Goal: Task Accomplishment & Management: Complete application form

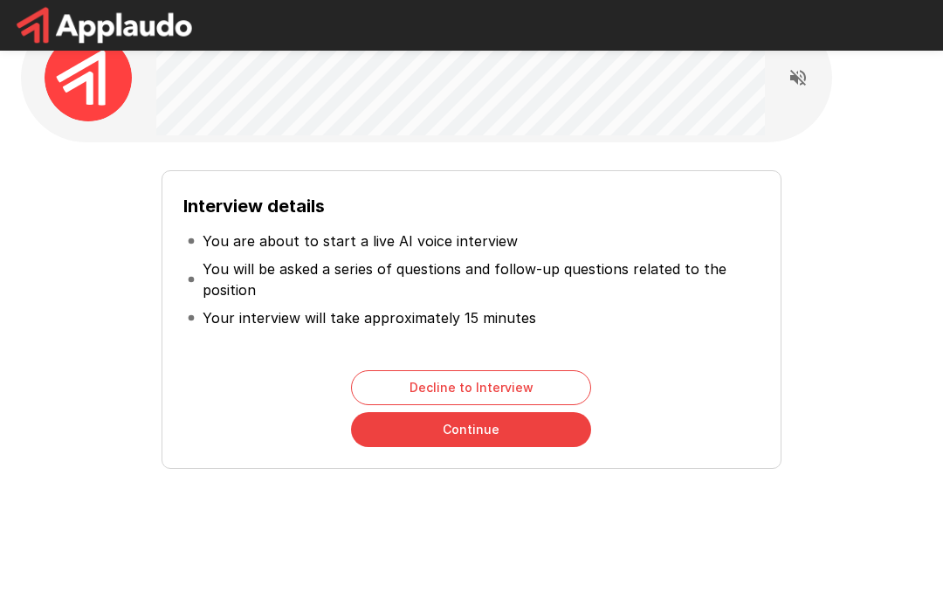
scroll to position [66, 0]
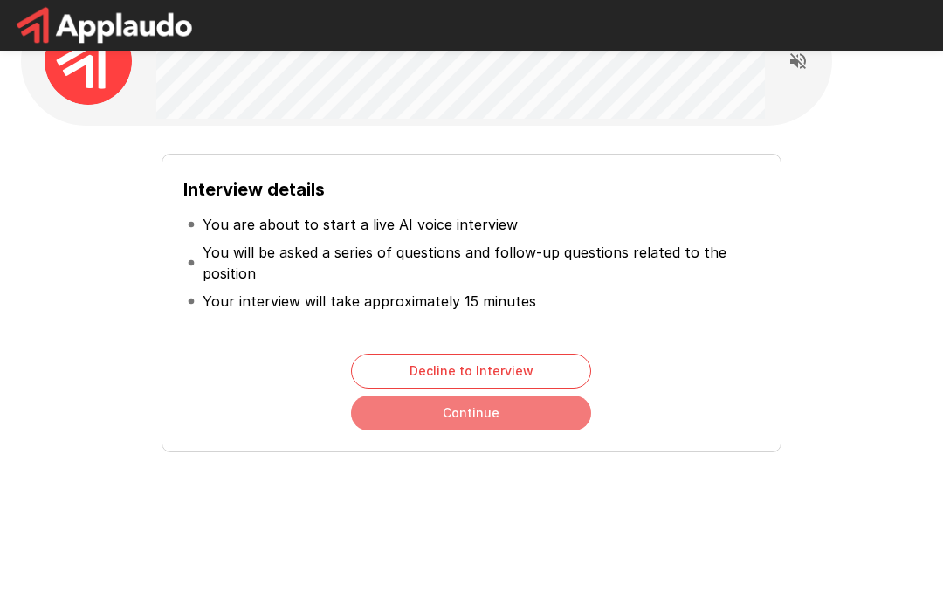
click at [383, 407] on button "Continue" at bounding box center [471, 413] width 240 height 35
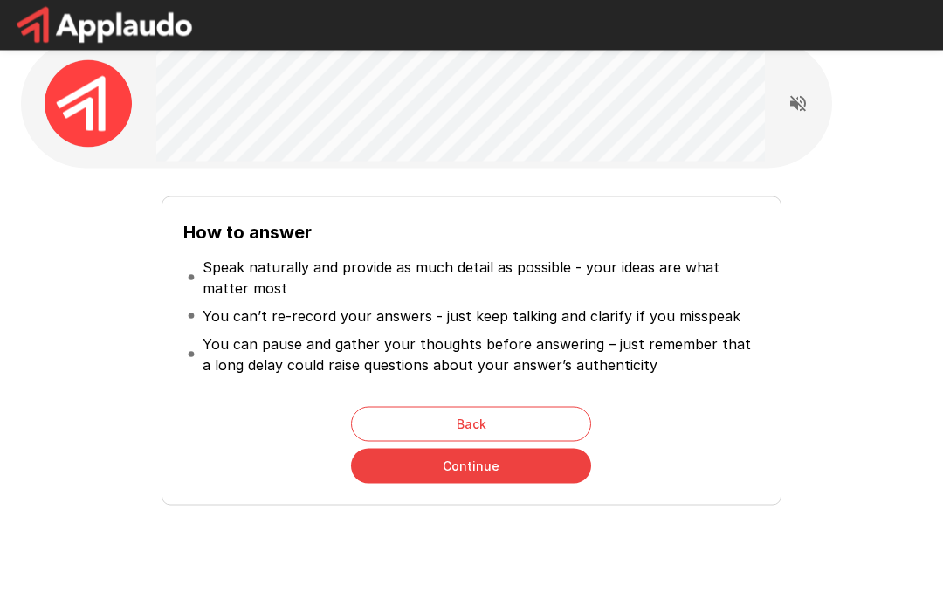
scroll to position [77, 0]
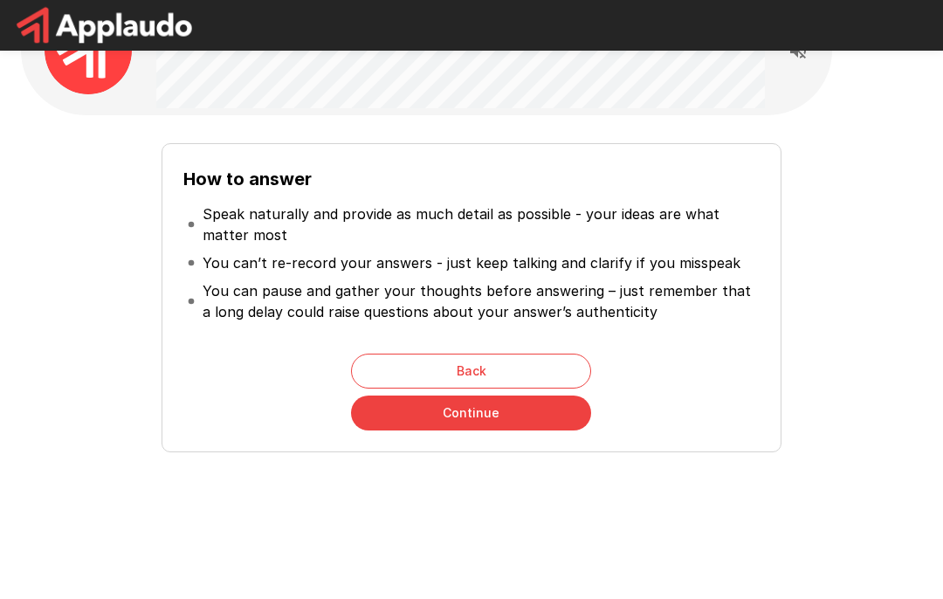
click at [558, 406] on button "Continue" at bounding box center [471, 413] width 240 height 35
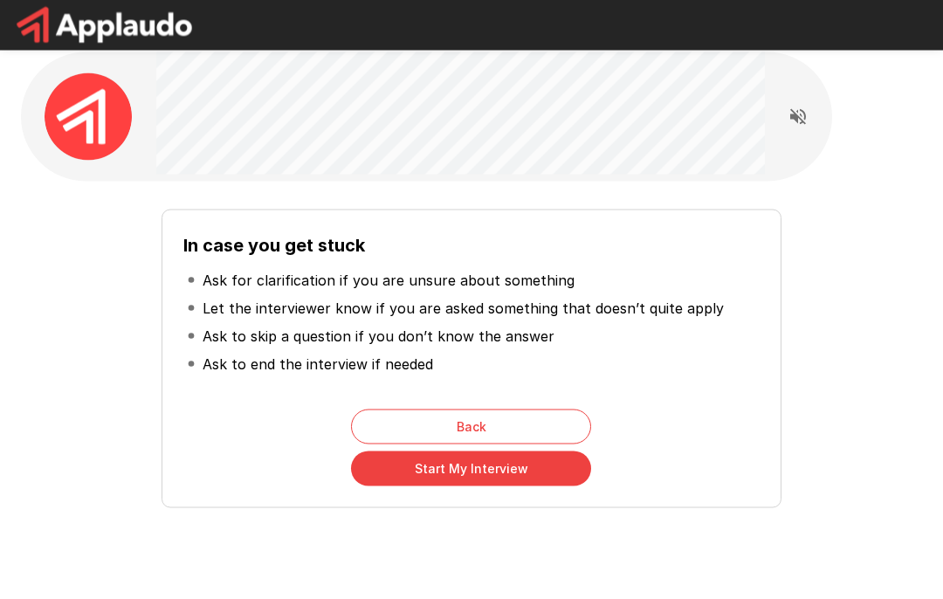
scroll to position [0, 0]
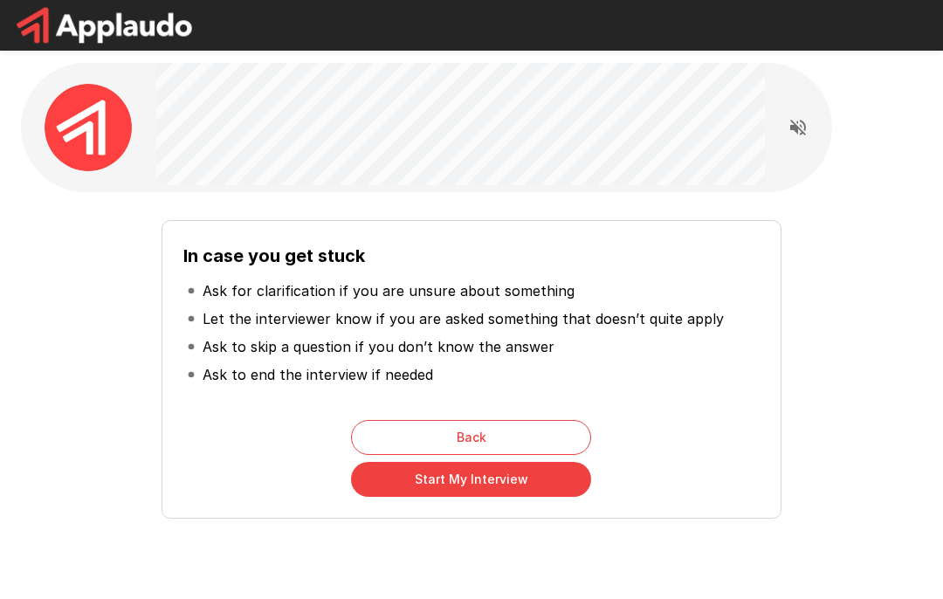
click at [562, 464] on button "Start My Interview" at bounding box center [471, 479] width 240 height 35
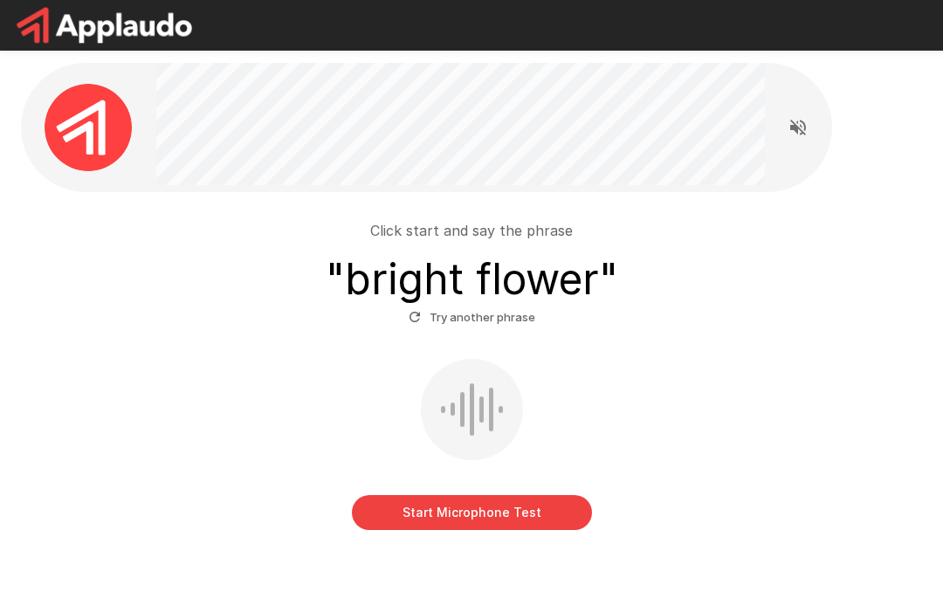
click at [397, 518] on button "Start Microphone Test" at bounding box center [472, 512] width 240 height 35
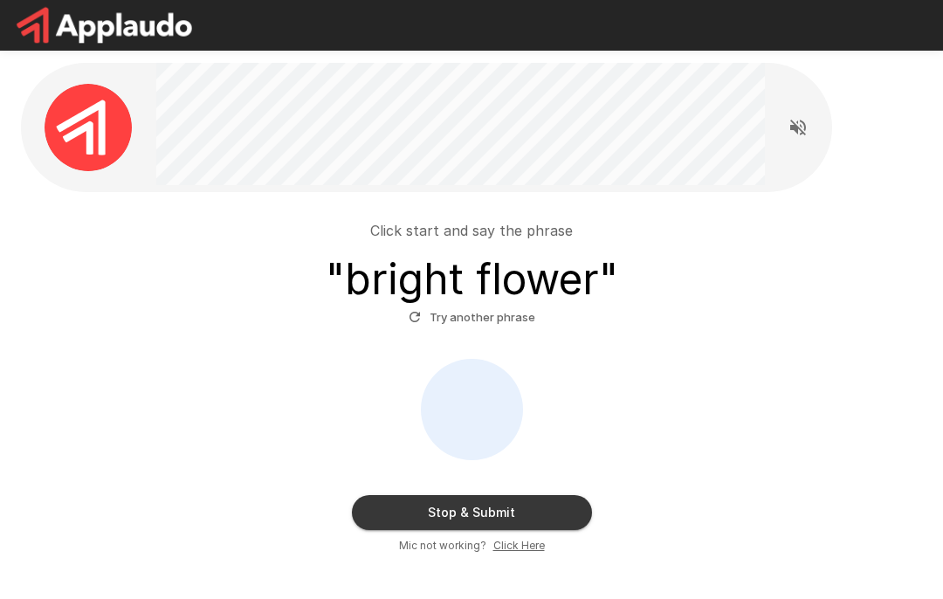
click at [539, 505] on button "Stop & Submit" at bounding box center [472, 512] width 240 height 35
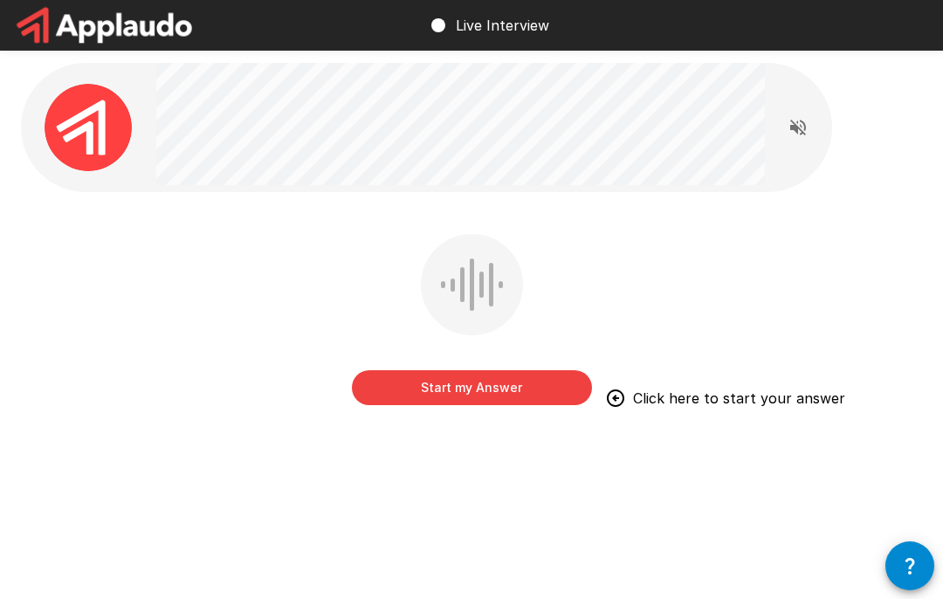
click at [396, 395] on button "Start my Answer" at bounding box center [472, 387] width 240 height 35
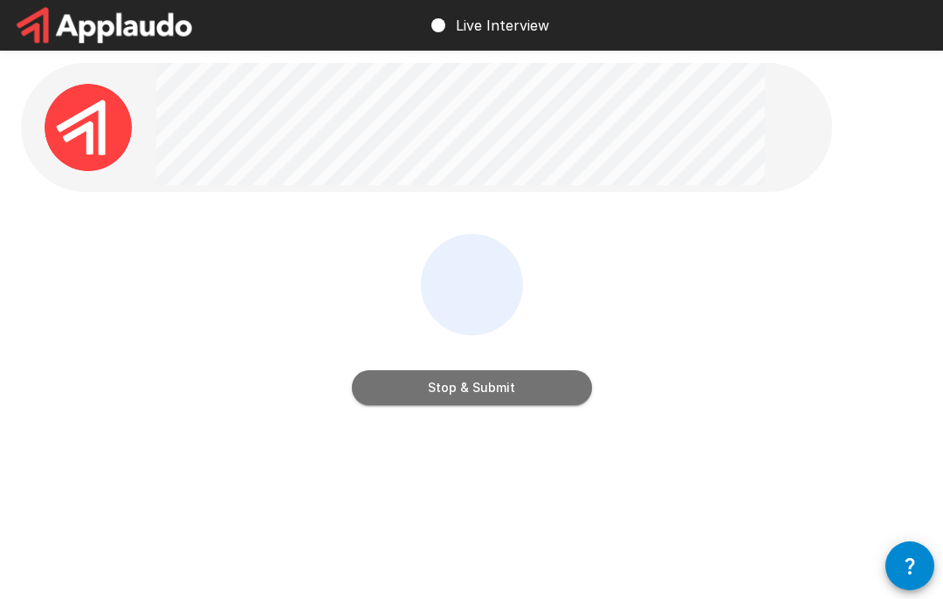
click at [537, 389] on button "Stop & Submit" at bounding box center [472, 387] width 240 height 35
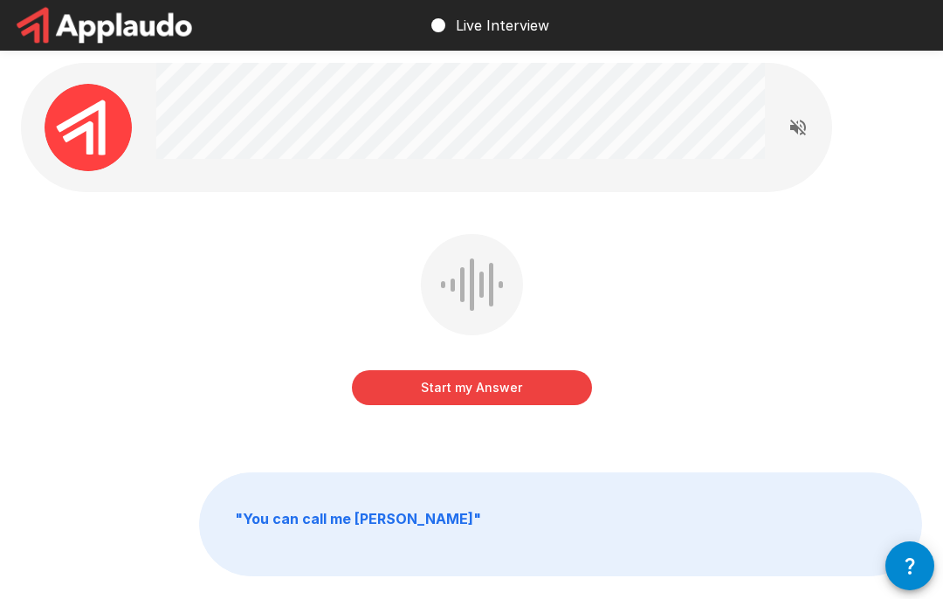
click at [552, 388] on button "Start my Answer" at bounding box center [472, 387] width 240 height 35
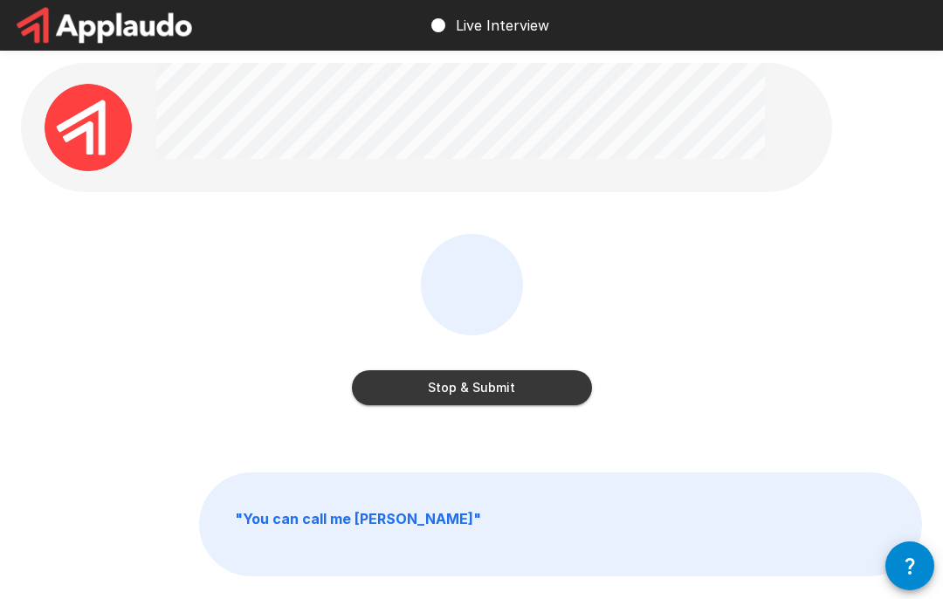
click at [553, 371] on button "Stop & Submit" at bounding box center [472, 387] width 240 height 35
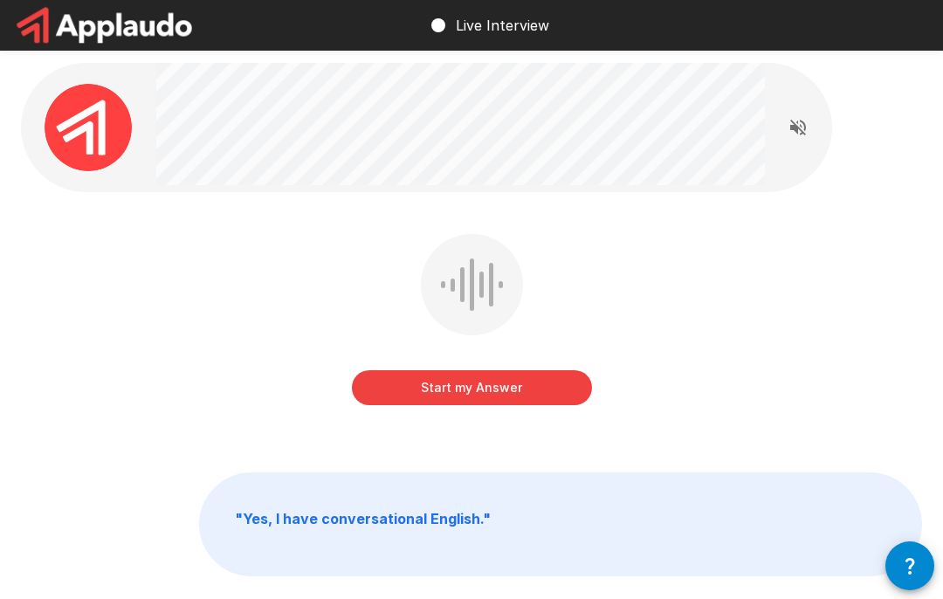
click at [528, 385] on button "Start my Answer" at bounding box center [472, 387] width 240 height 35
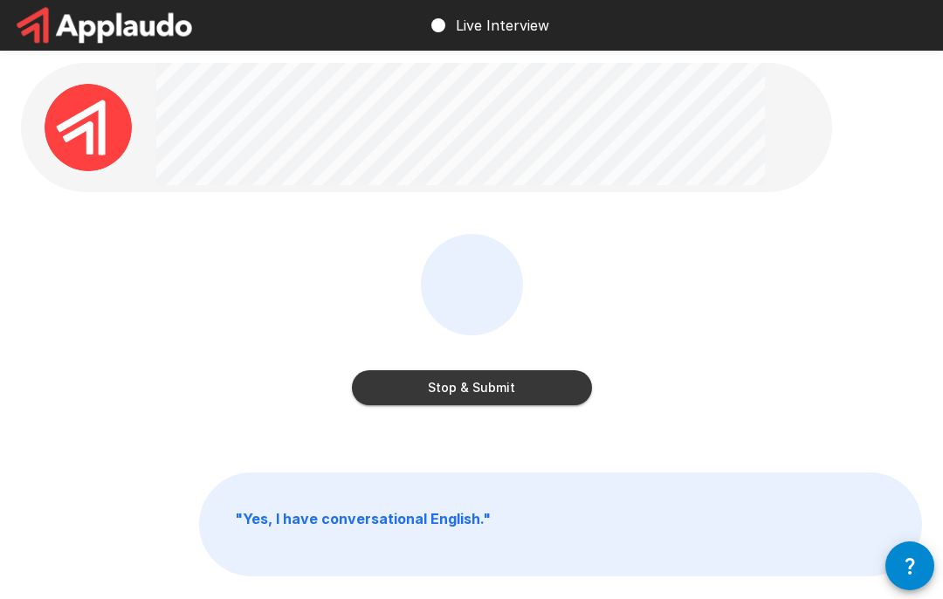
click at [542, 376] on button "Stop & Submit" at bounding box center [472, 387] width 240 height 35
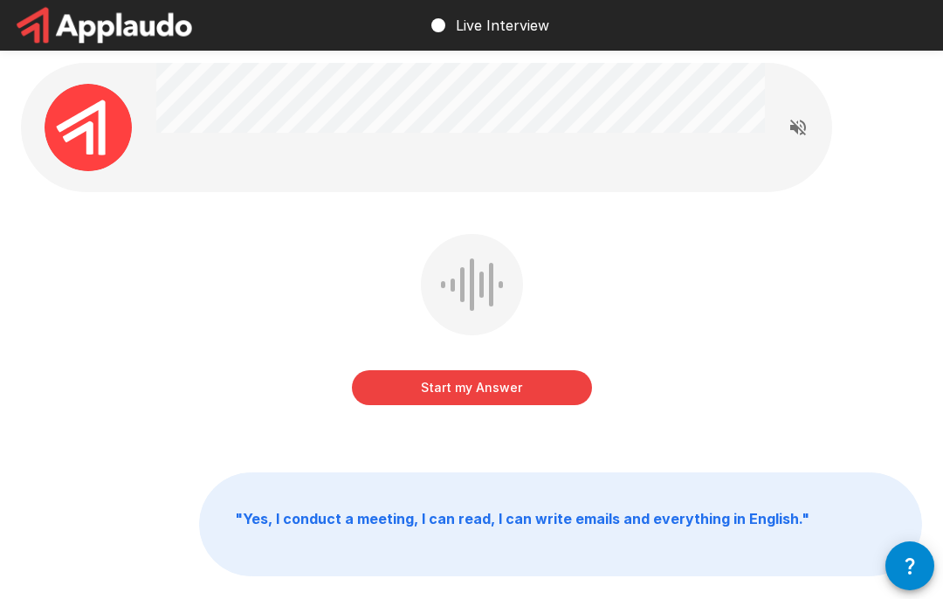
click at [524, 374] on button "Start my Answer" at bounding box center [472, 387] width 240 height 35
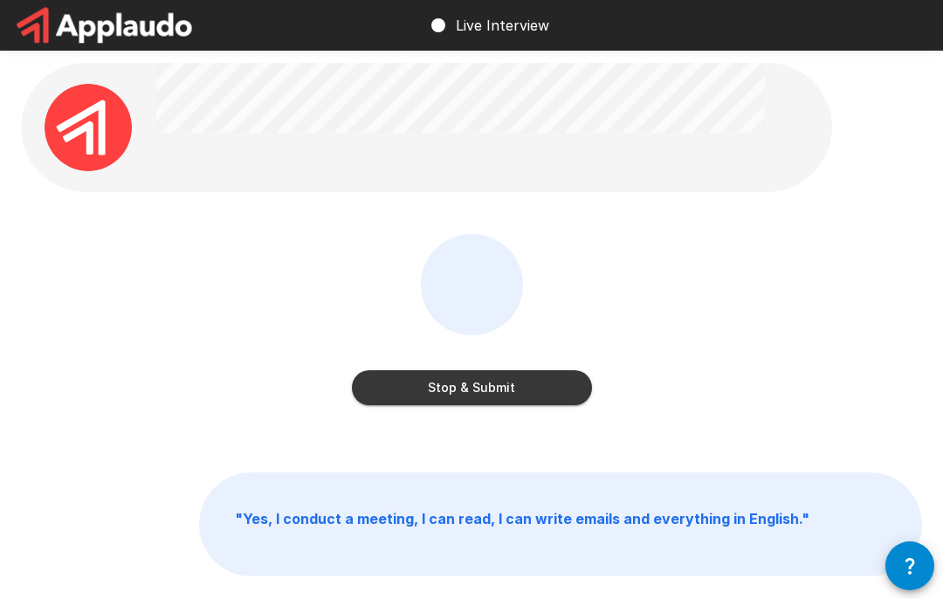
click at [531, 375] on button "Stop & Submit" at bounding box center [472, 387] width 240 height 35
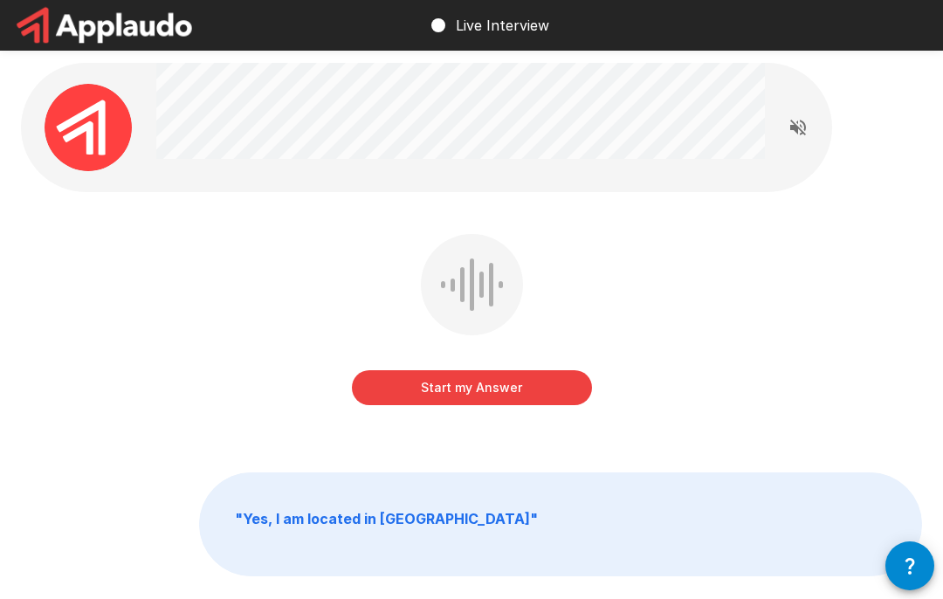
click at [539, 376] on button "Start my Answer" at bounding box center [472, 387] width 240 height 35
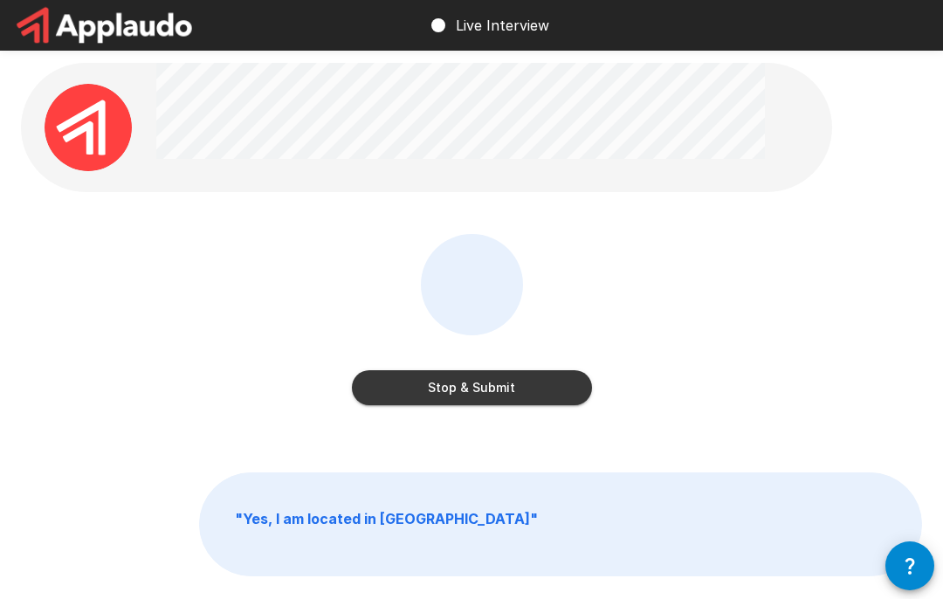
click at [532, 385] on button "Stop & Submit" at bounding box center [472, 387] width 240 height 35
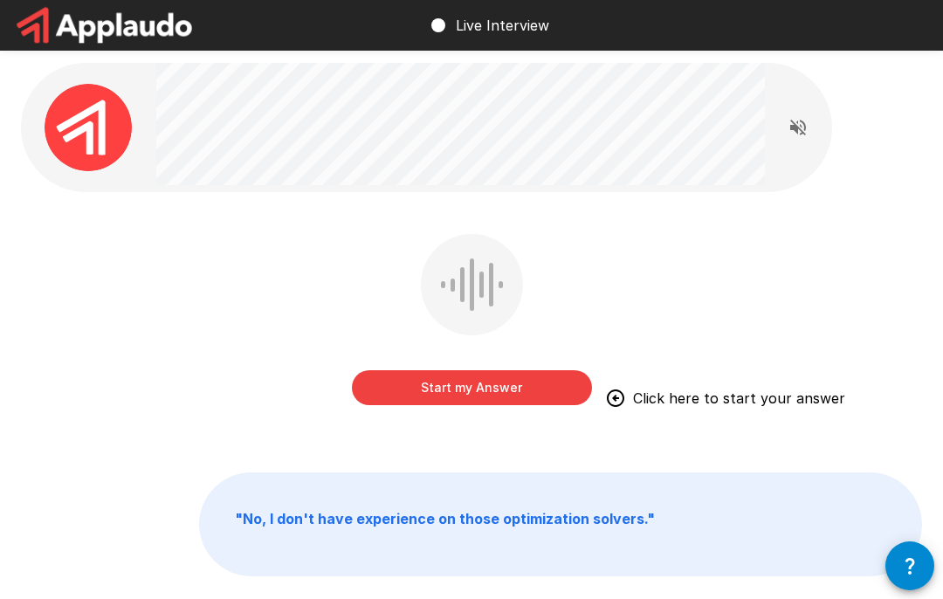
click at [402, 380] on button "Start my Answer" at bounding box center [472, 387] width 240 height 35
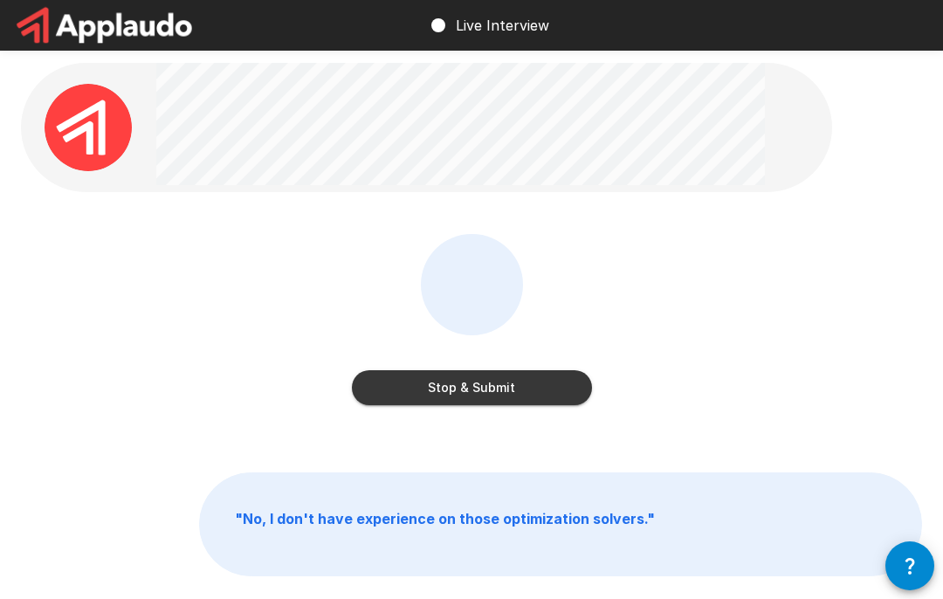
click at [514, 394] on button "Stop & Submit" at bounding box center [472, 387] width 240 height 35
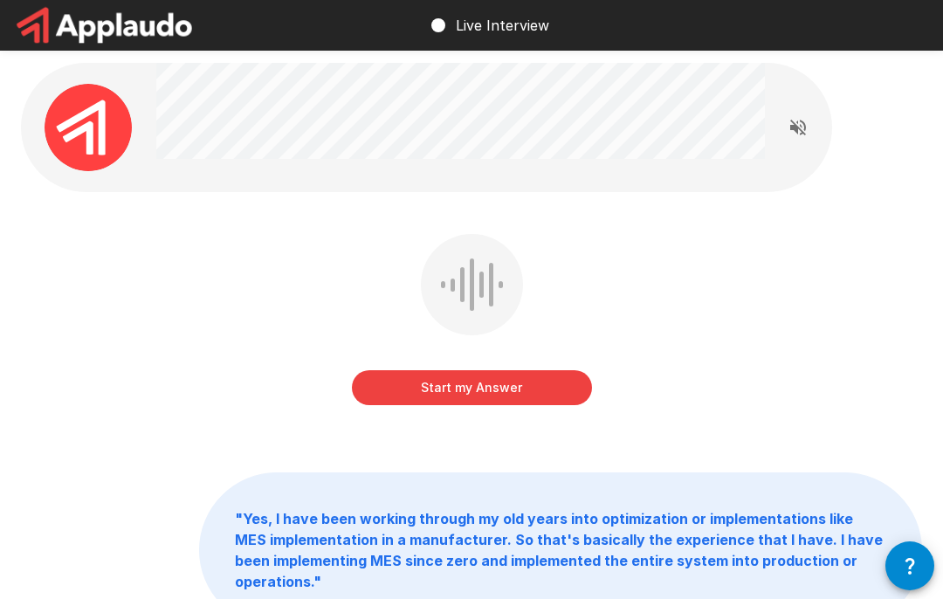
click at [530, 376] on button "Start my Answer" at bounding box center [472, 387] width 240 height 35
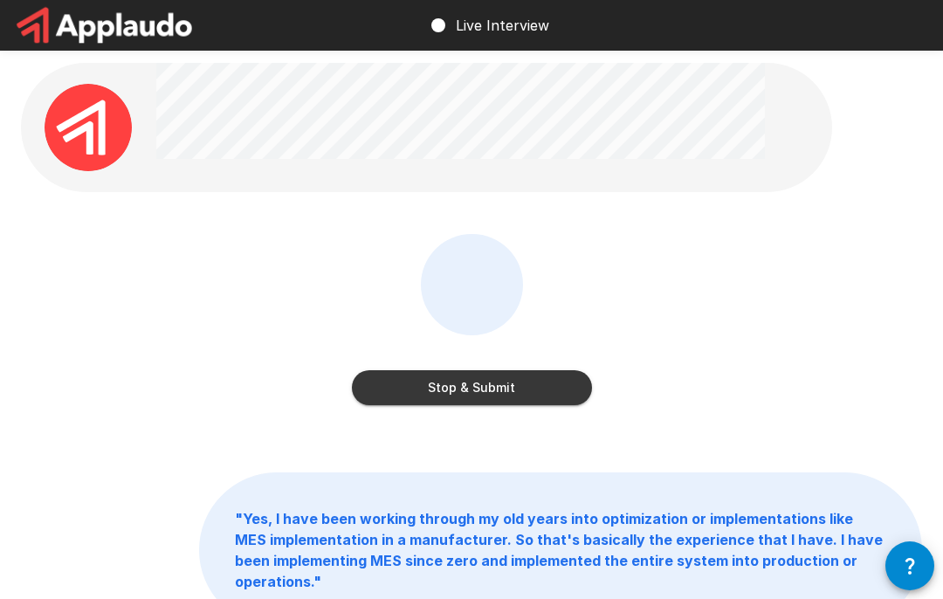
click at [535, 383] on button "Stop & Submit" at bounding box center [472, 387] width 240 height 35
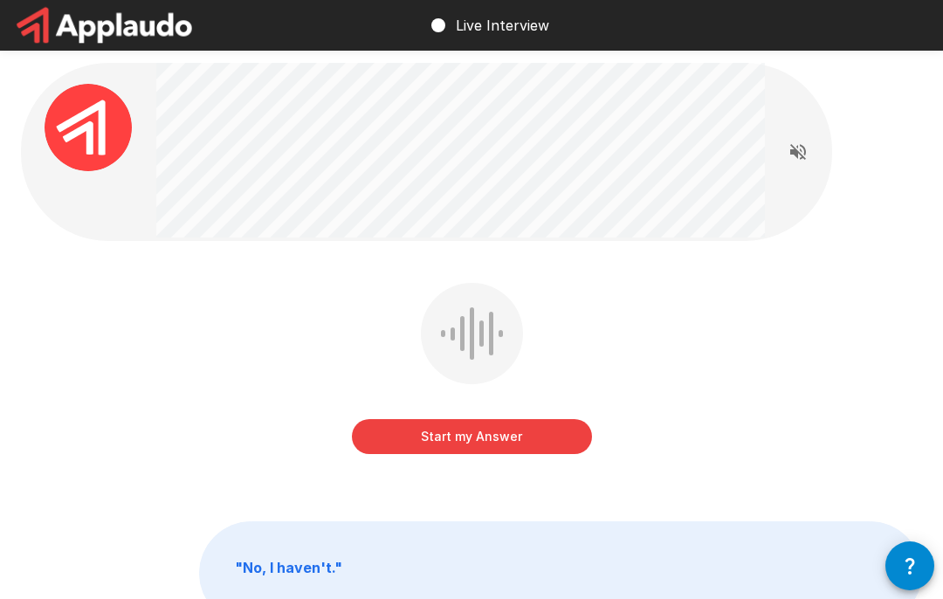
click at [549, 431] on button "Start my Answer" at bounding box center [472, 436] width 240 height 35
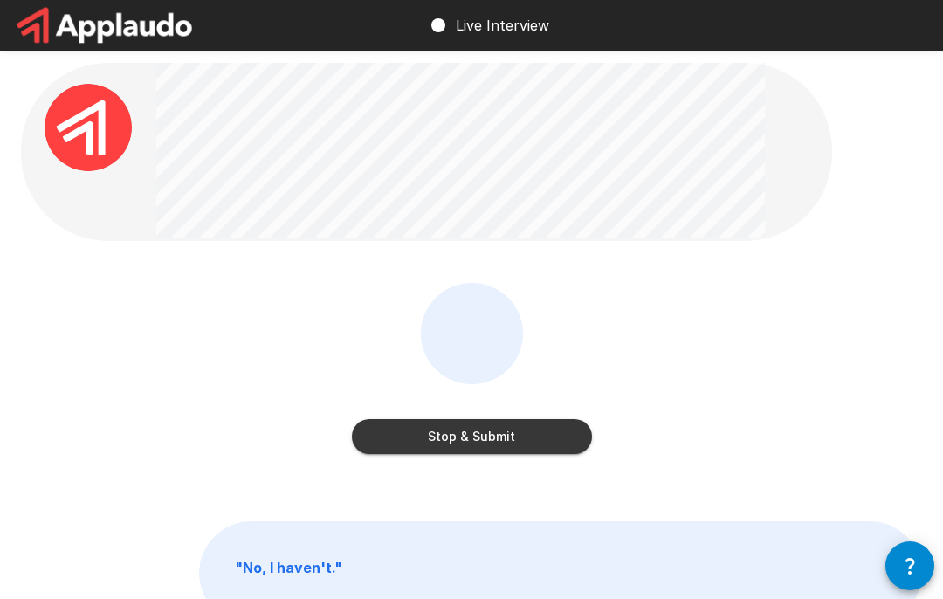
click at [408, 433] on button "Stop & Submit" at bounding box center [472, 436] width 240 height 35
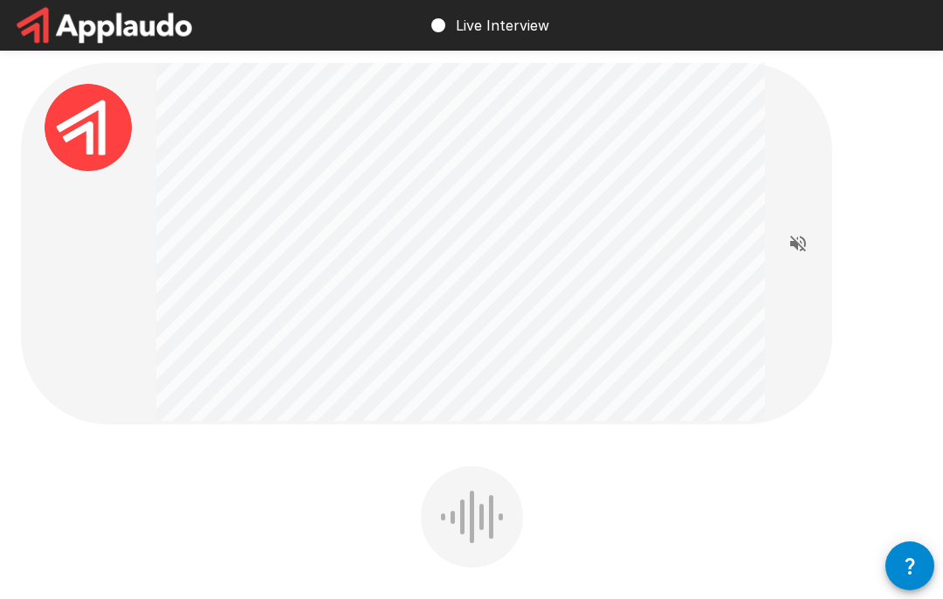
click at [459, 512] on div at bounding box center [472, 516] width 102 height 101
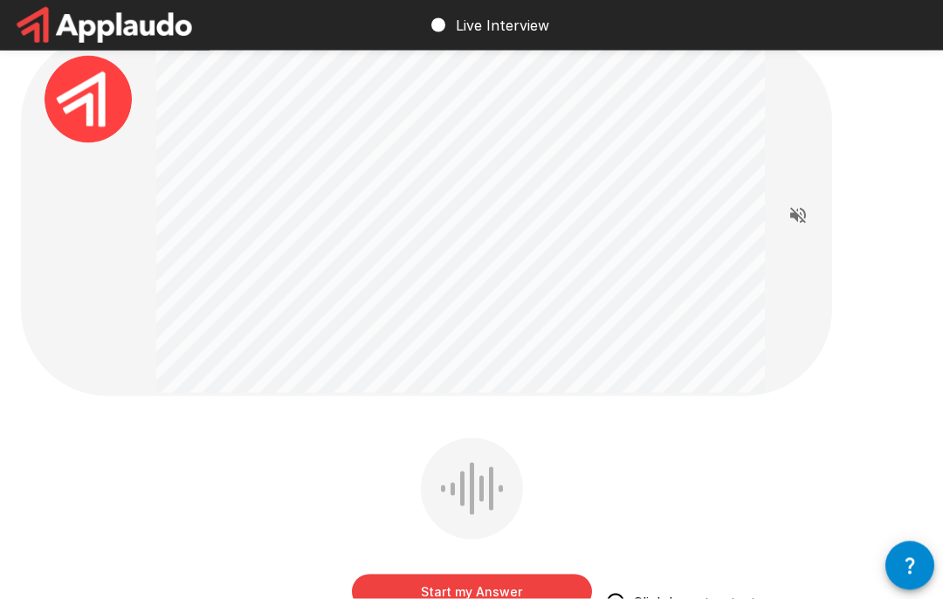
click at [562, 598] on button "Start my Answer" at bounding box center [472, 592] width 240 height 35
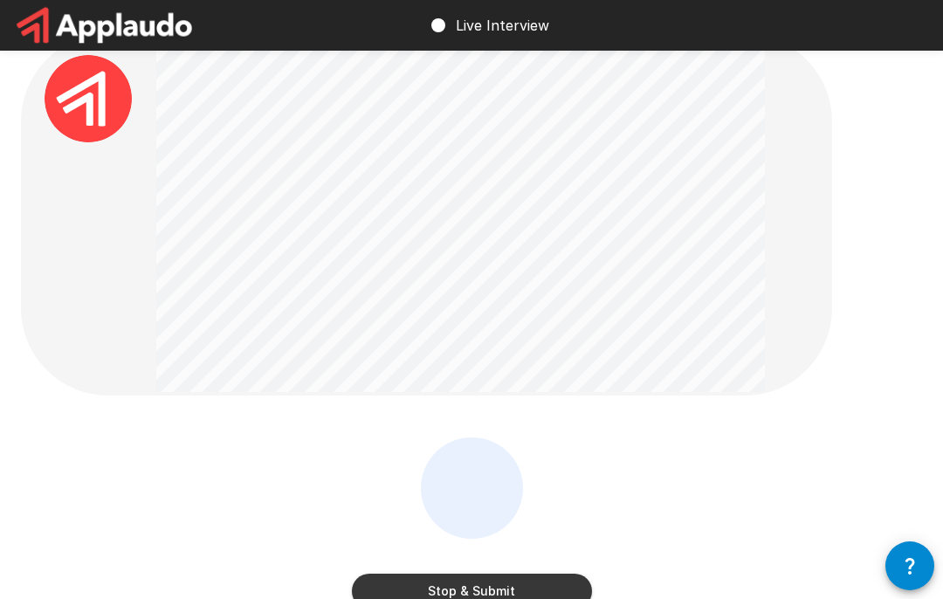
scroll to position [22, 0]
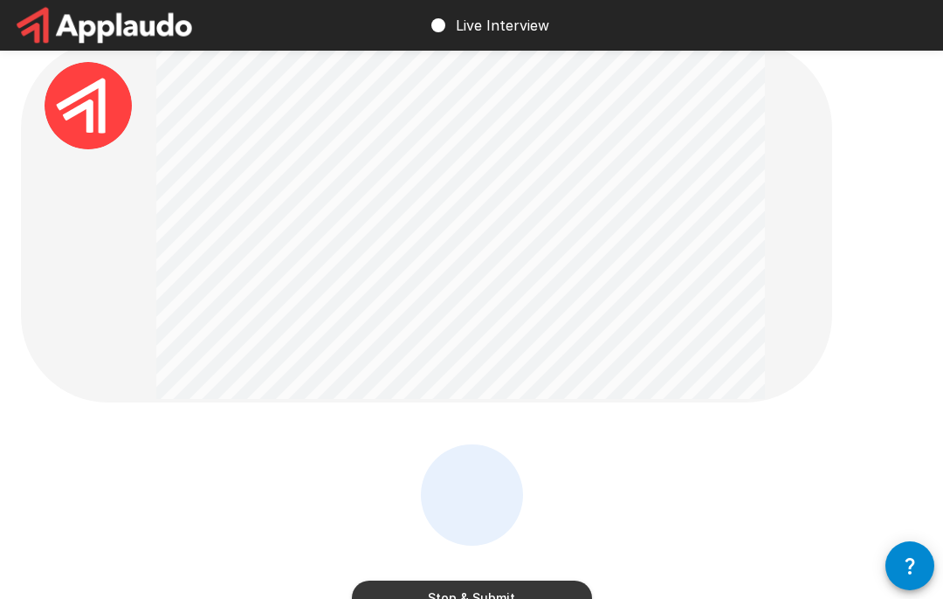
click at [551, 593] on button "Stop & Submit" at bounding box center [472, 598] width 240 height 35
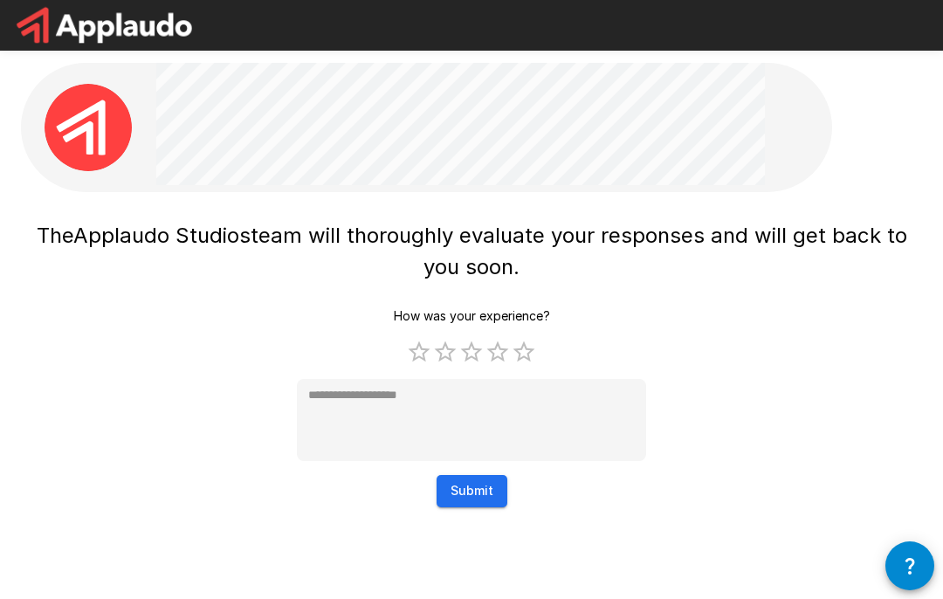
scroll to position [0, 0]
click at [527, 348] on label "5 Stars" at bounding box center [524, 352] width 26 height 26
type textarea "*"
click at [481, 475] on button "Submit" at bounding box center [472, 491] width 71 height 32
